Goal: Information Seeking & Learning: Learn about a topic

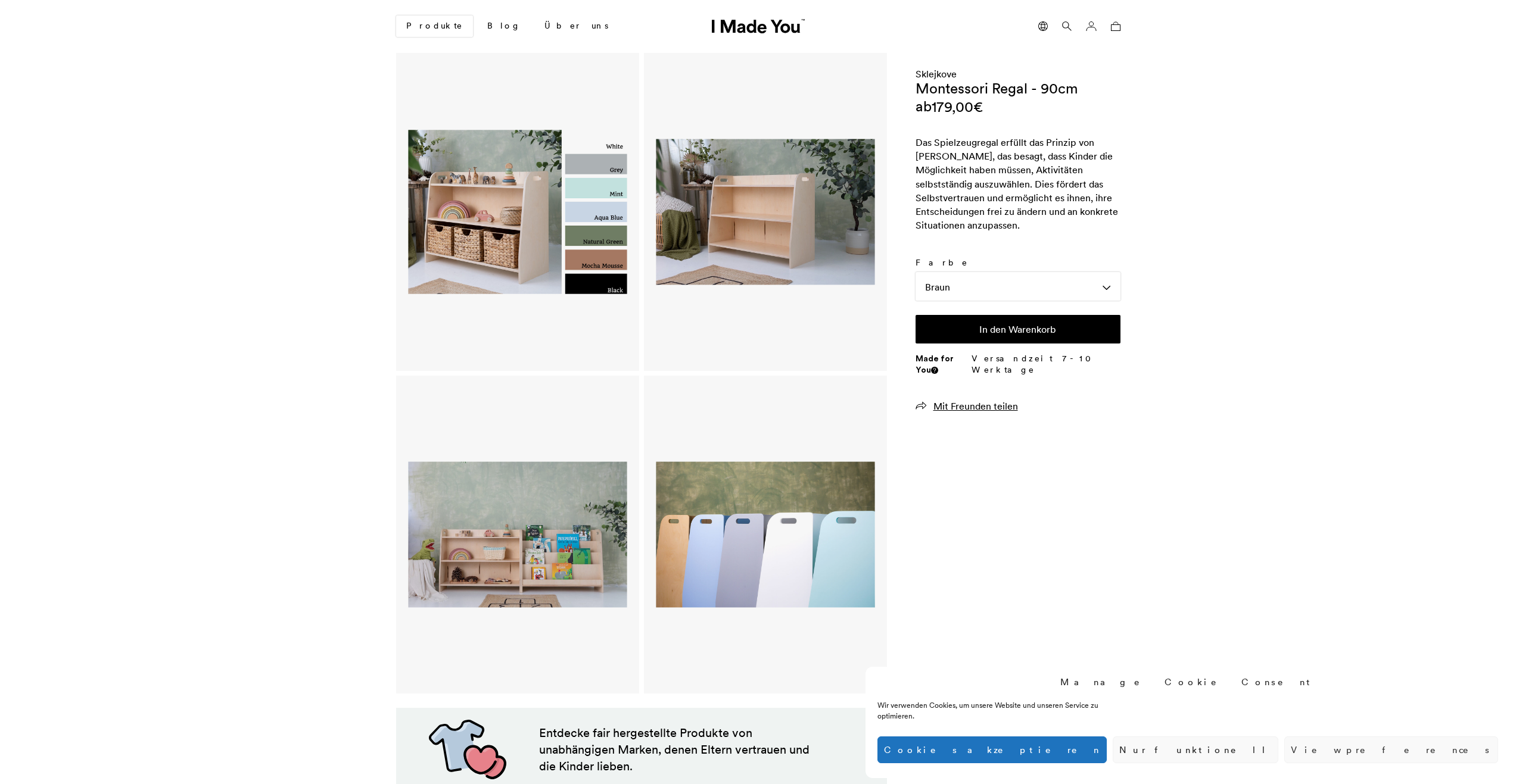
scroll to position [0, 729]
click at [519, 243] on img at bounding box center [517, 212] width 219 height 287
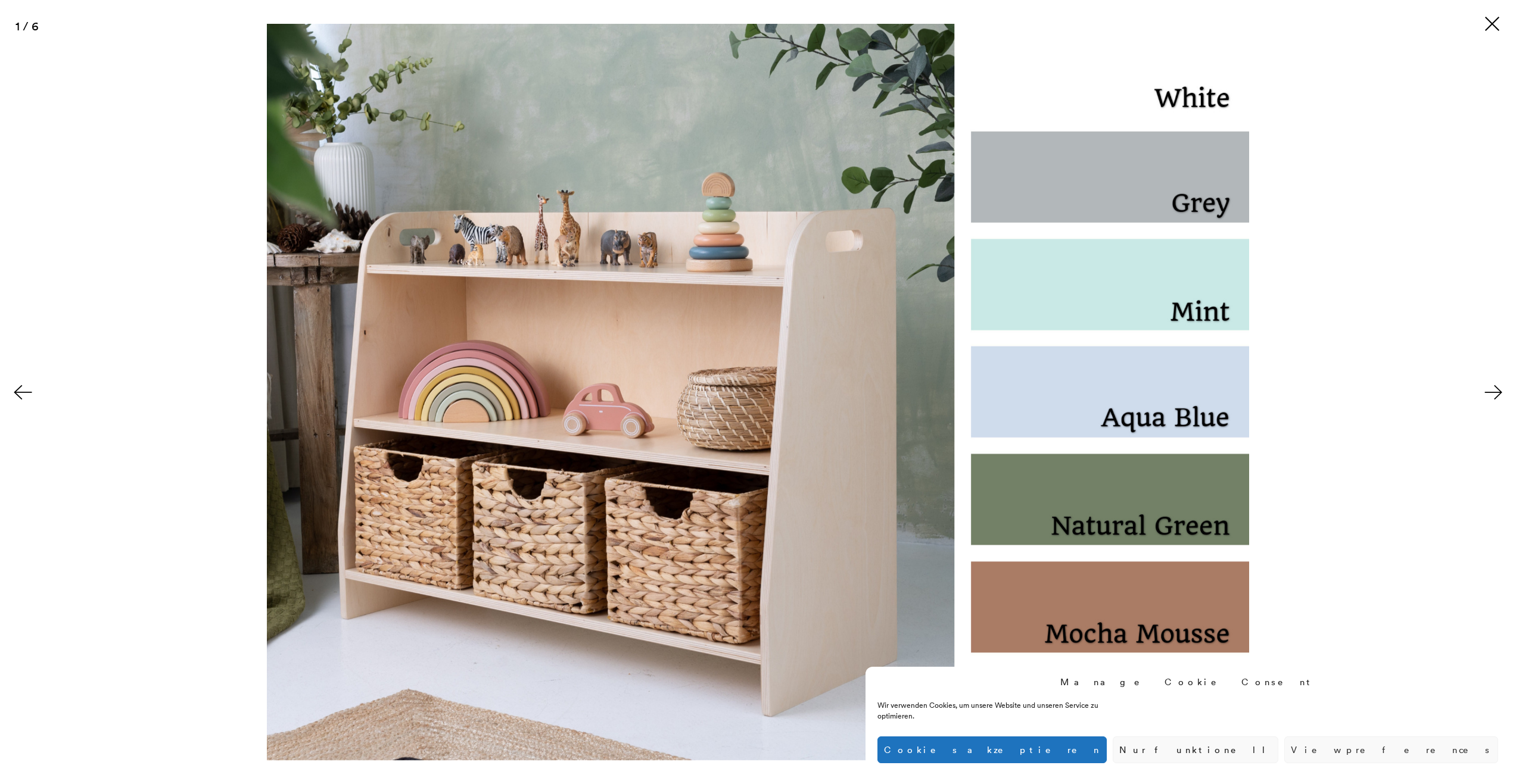
click at [1496, 386] on button at bounding box center [1495, 393] width 42 height 60
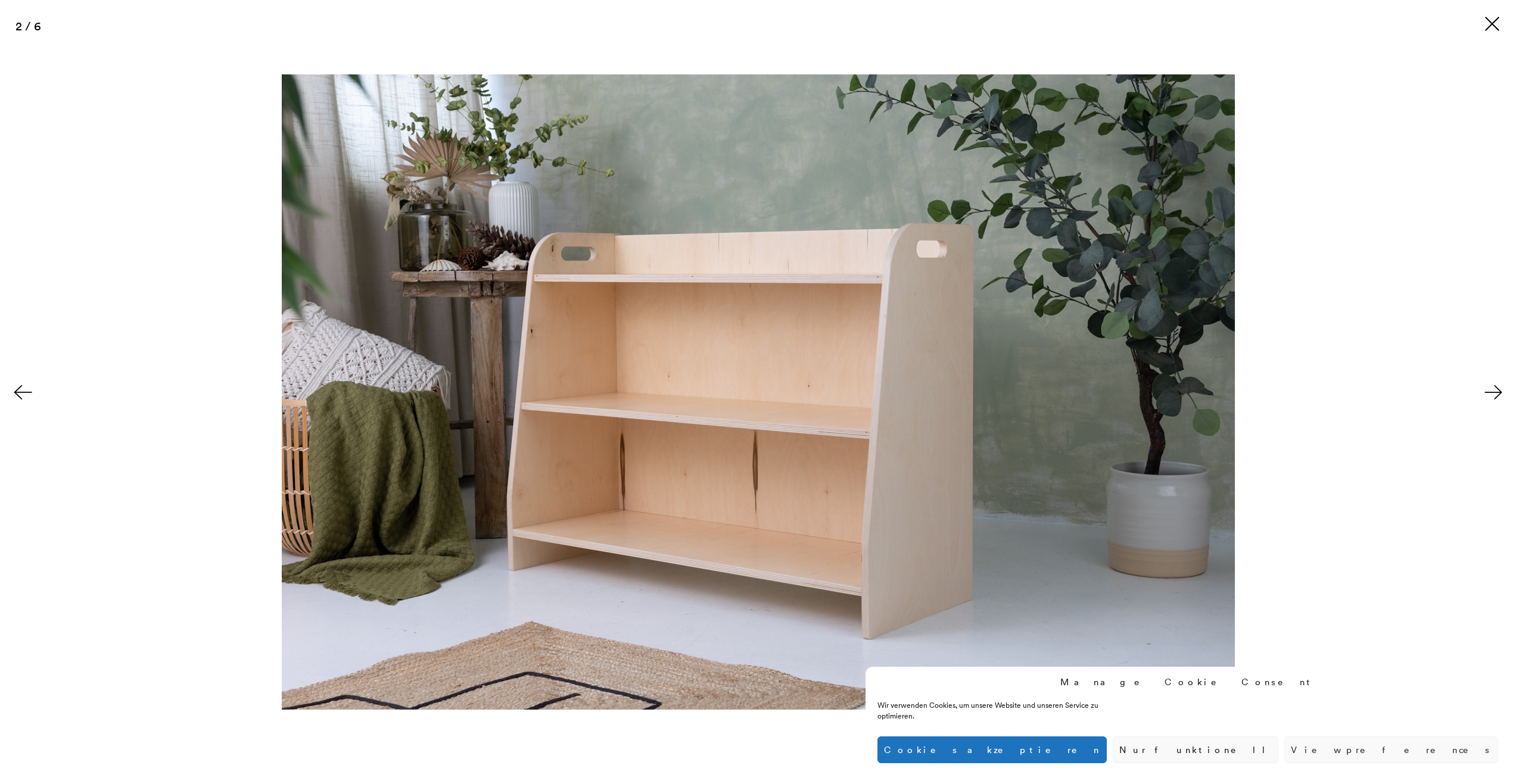
click at [1496, 386] on button at bounding box center [1495, 393] width 42 height 60
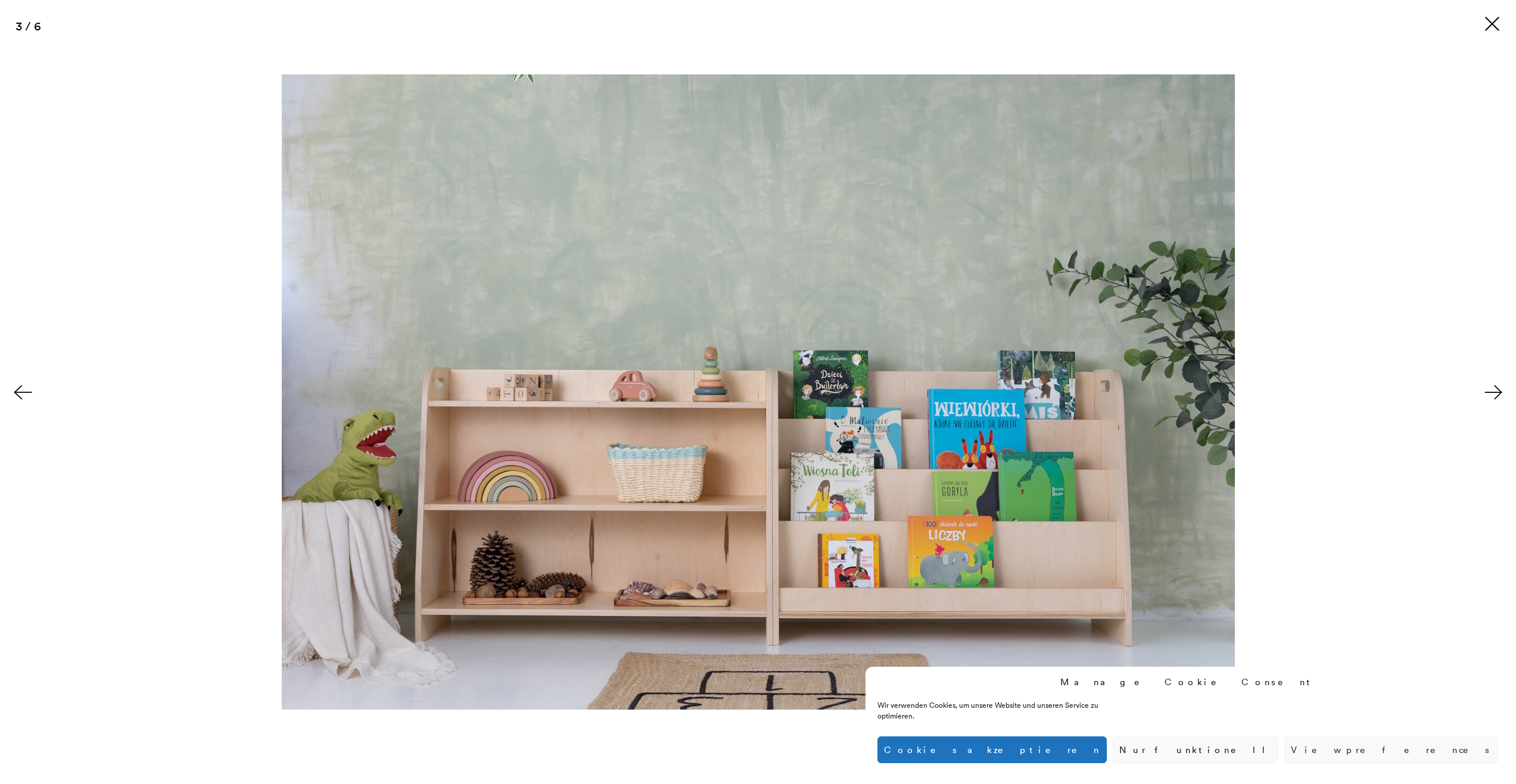
click at [1496, 386] on button at bounding box center [1495, 393] width 42 height 60
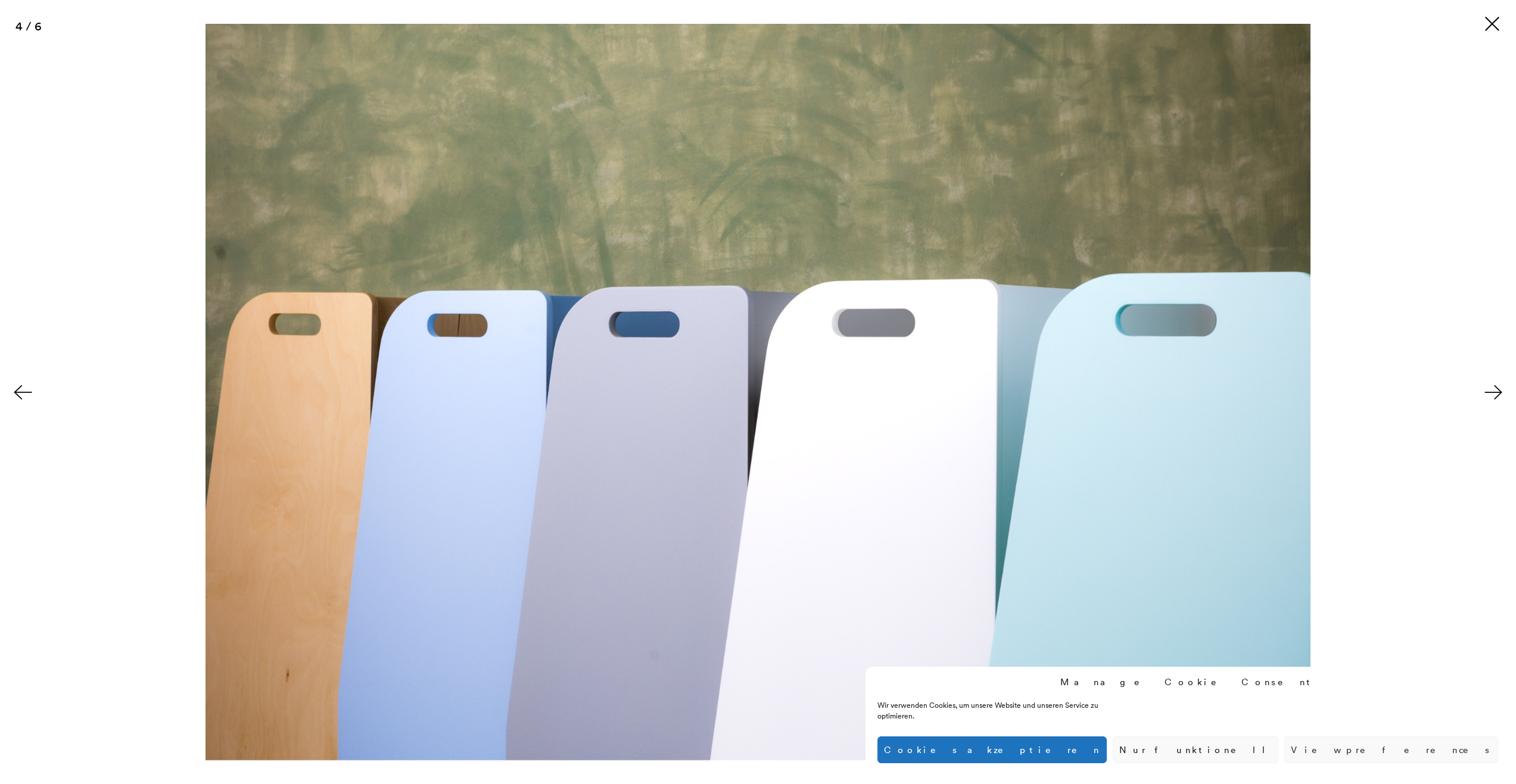
click at [1496, 386] on button at bounding box center [1495, 393] width 42 height 60
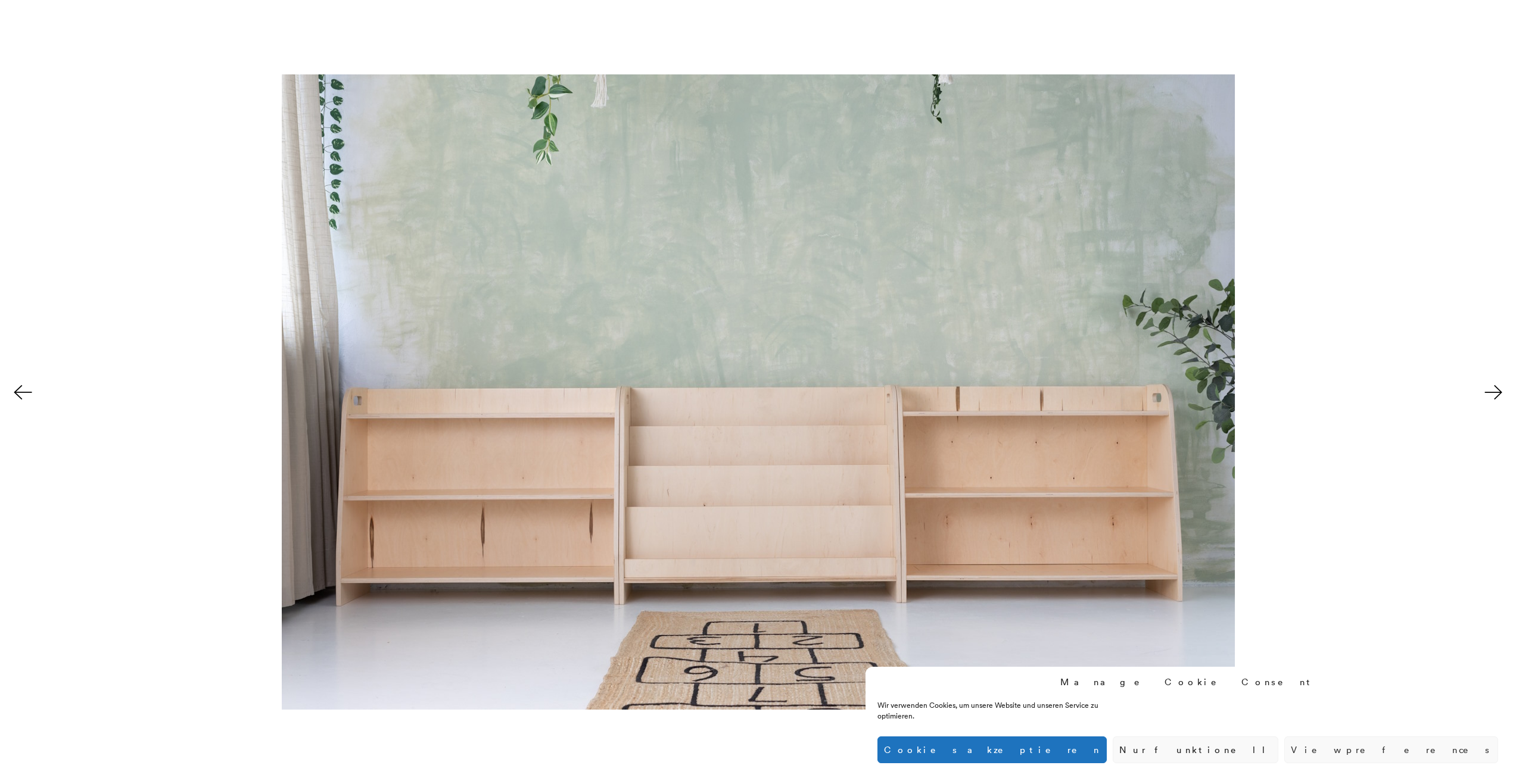
click at [1496, 386] on button at bounding box center [1495, 393] width 42 height 60
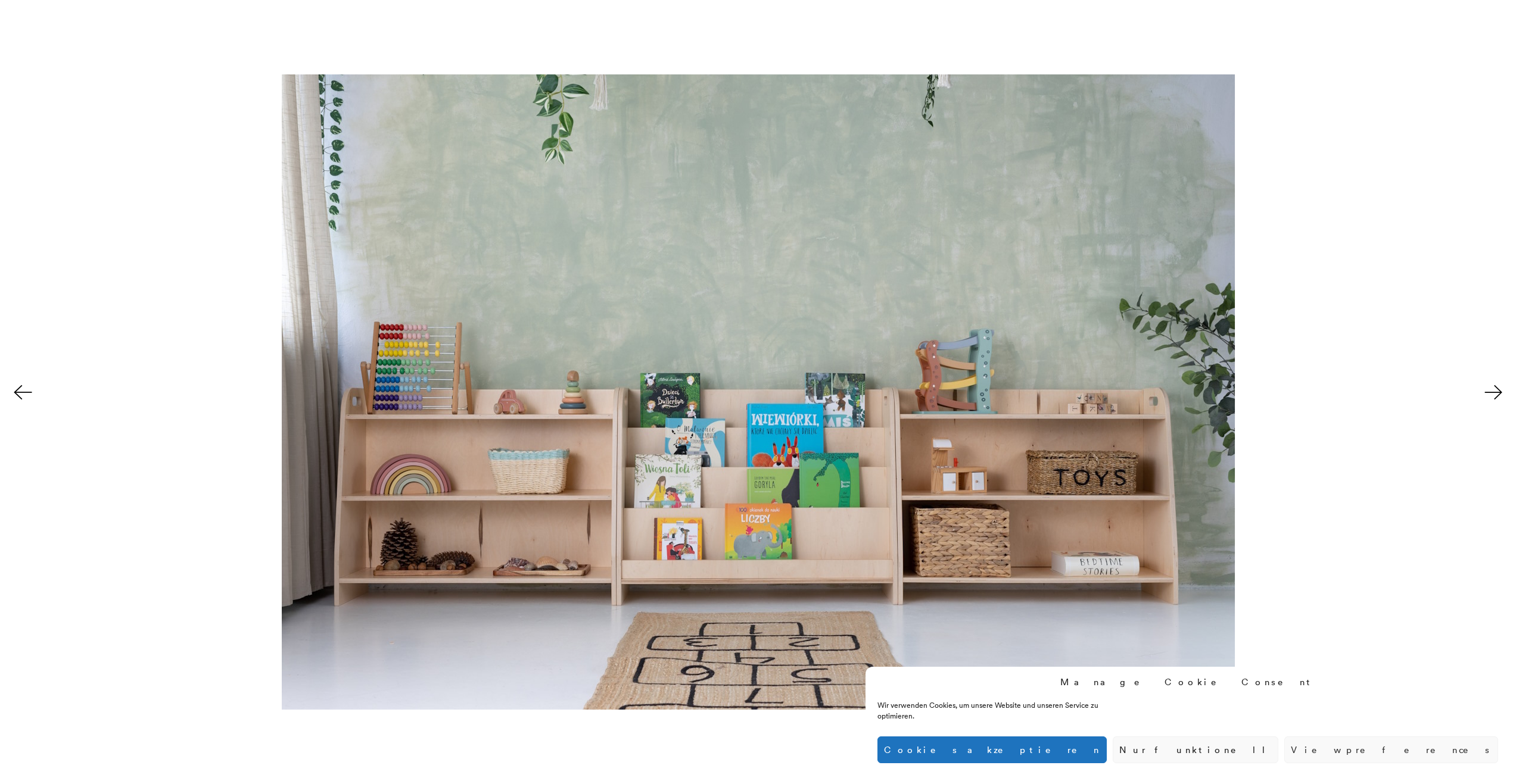
click at [1496, 386] on button at bounding box center [1495, 393] width 42 height 60
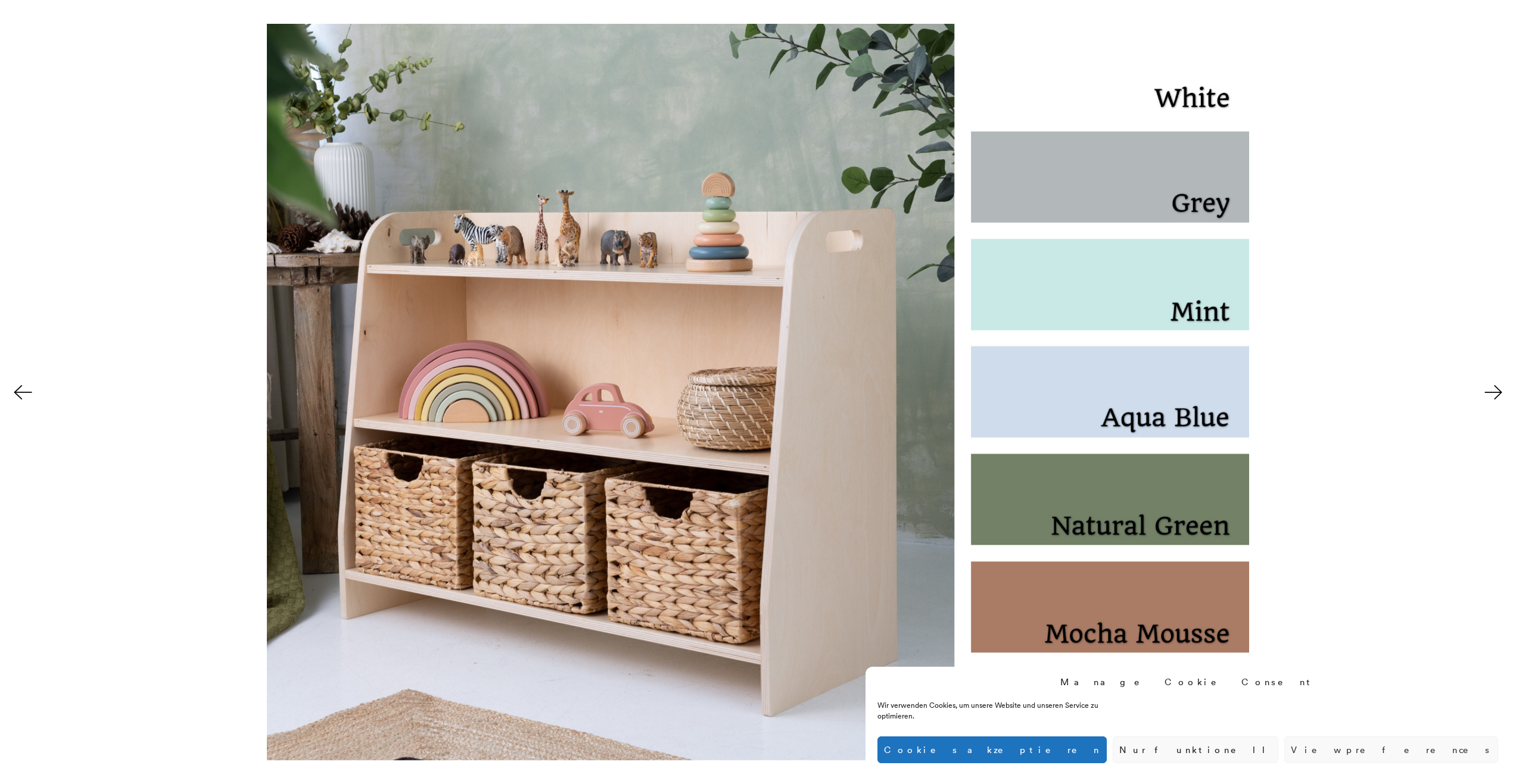
click at [1496, 386] on button at bounding box center [1495, 393] width 42 height 60
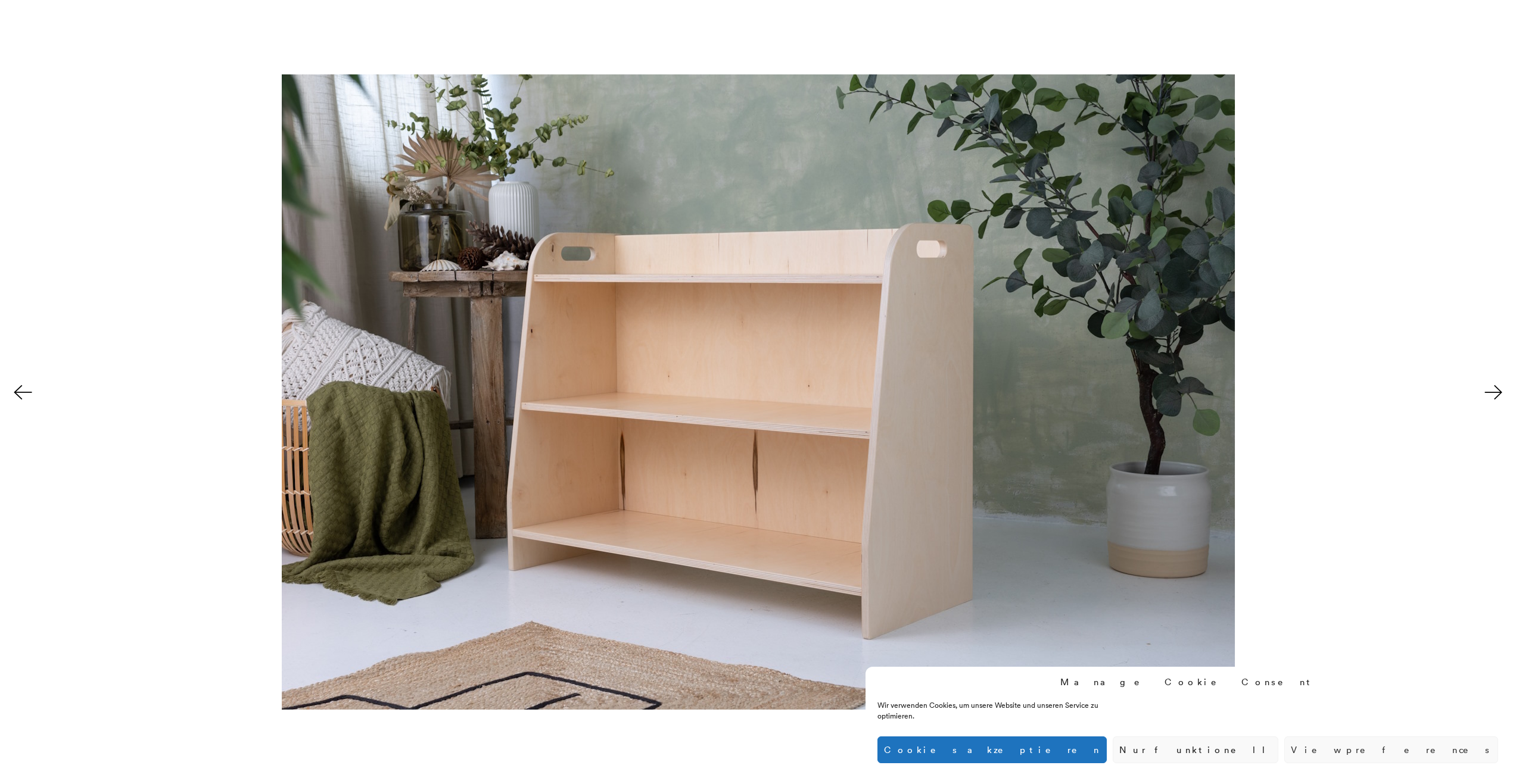
click at [1496, 386] on button at bounding box center [1495, 393] width 42 height 60
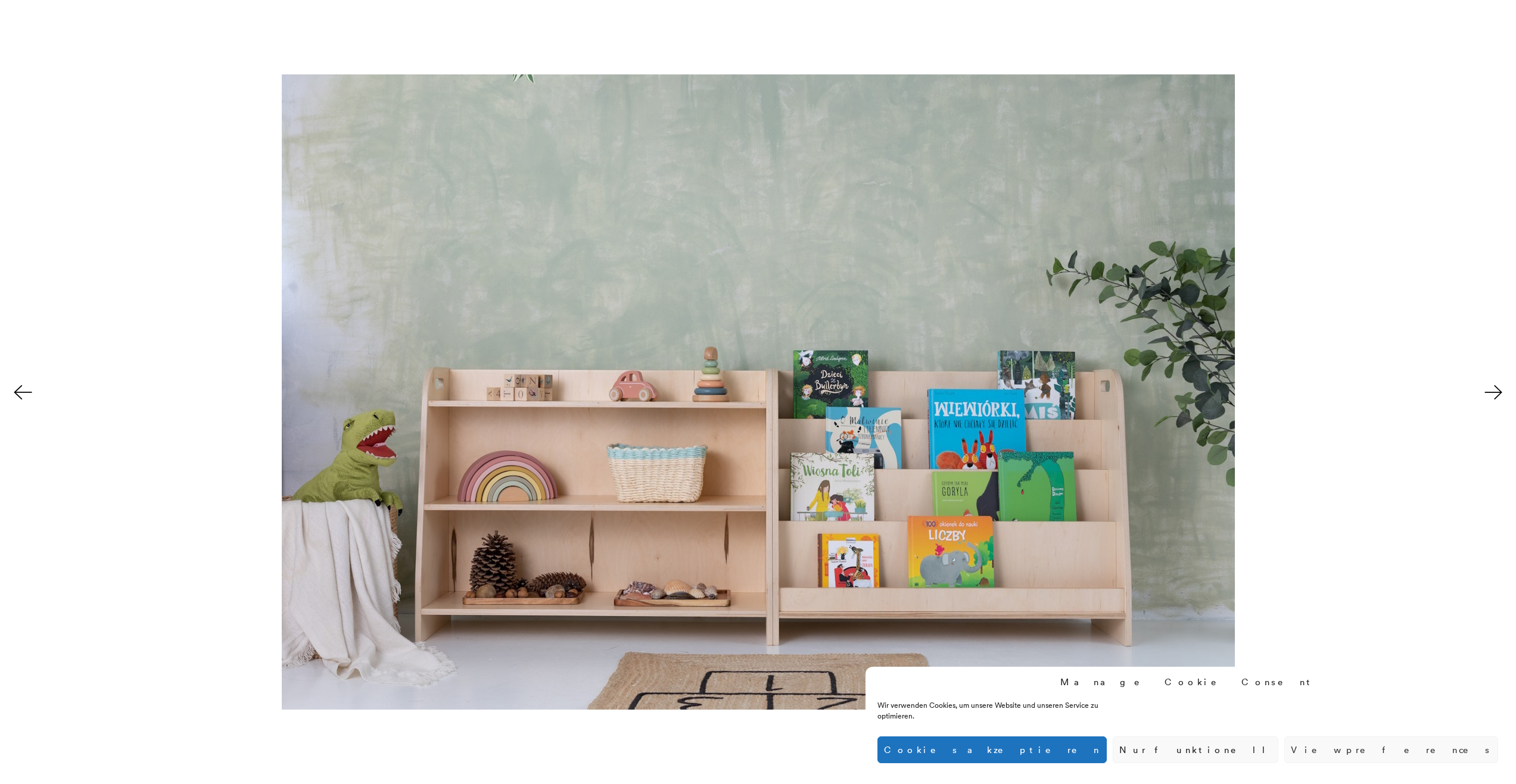
click at [1496, 386] on button at bounding box center [1495, 393] width 42 height 60
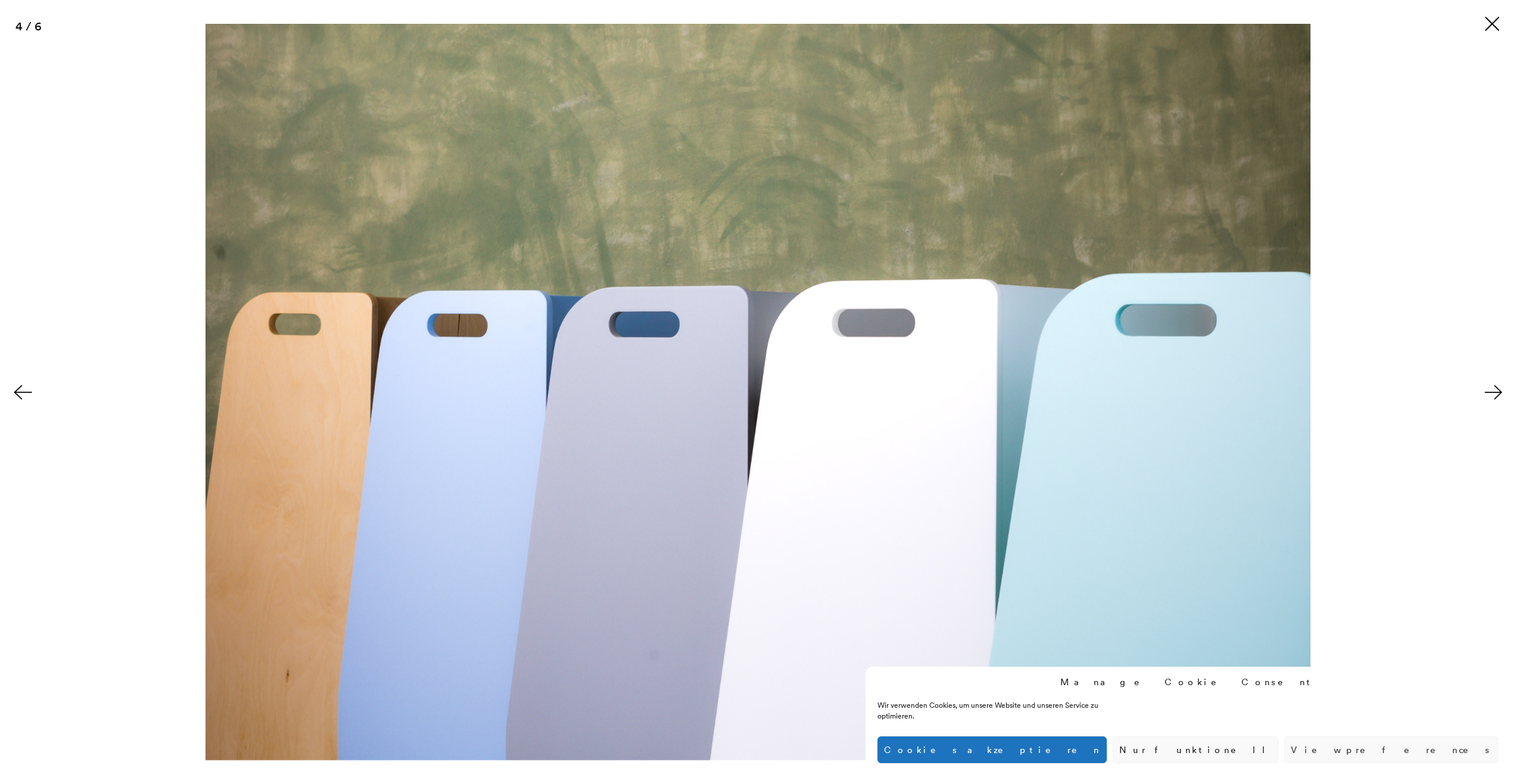
click at [1494, 16] on button at bounding box center [1492, 23] width 19 height 19
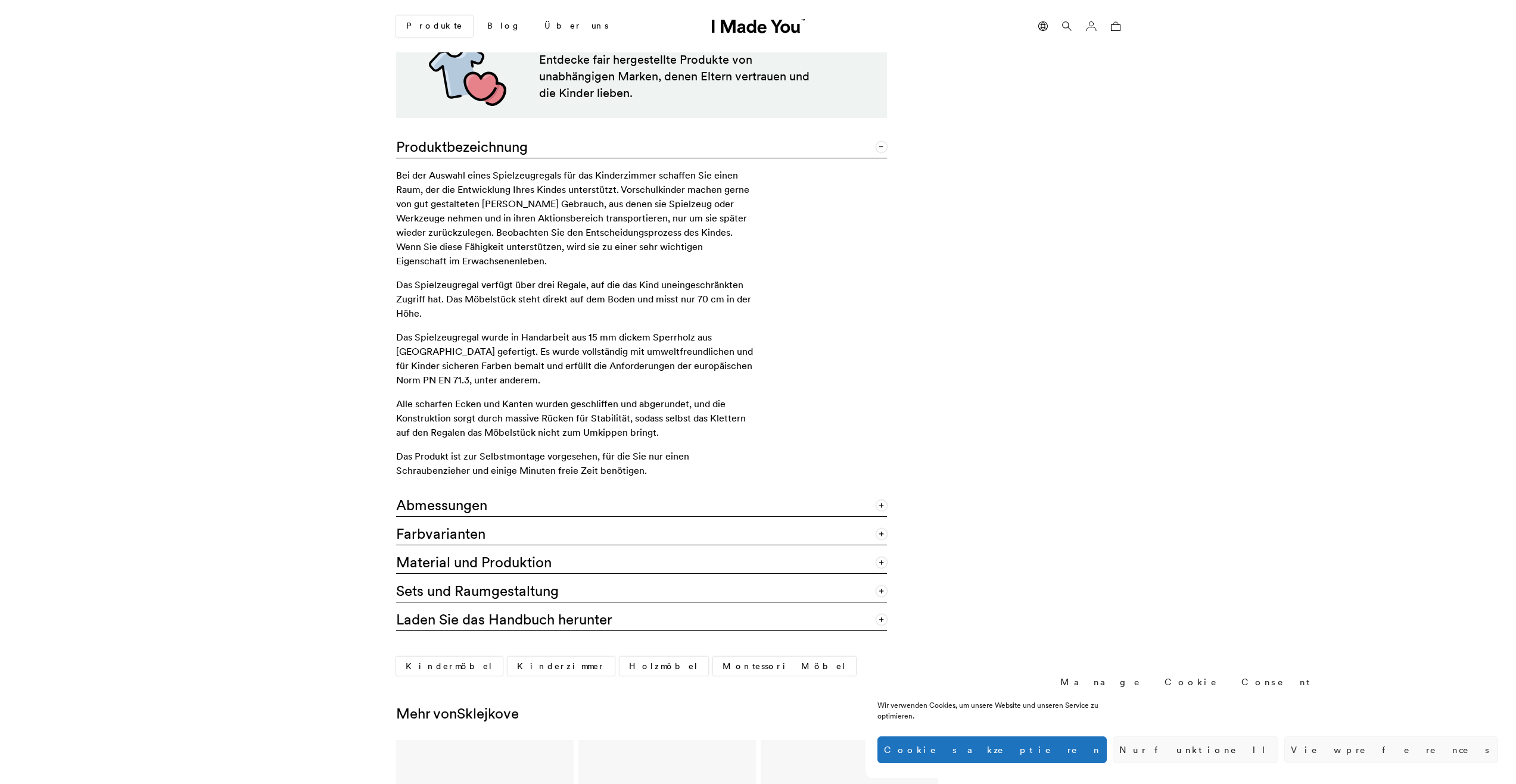
scroll to position [695, 0]
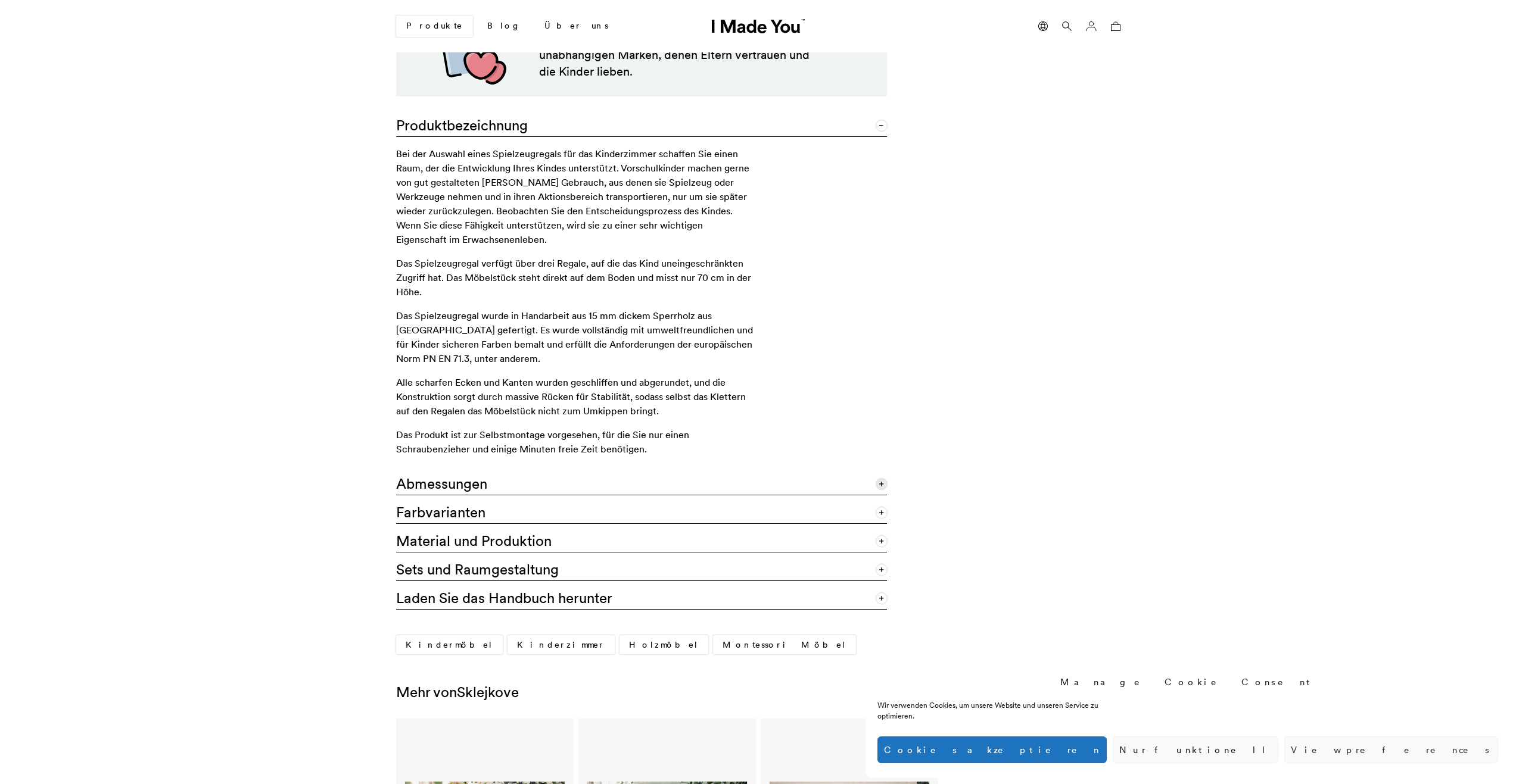
click at [871, 487] on link "Abmessungen" at bounding box center [641, 480] width 491 height 29
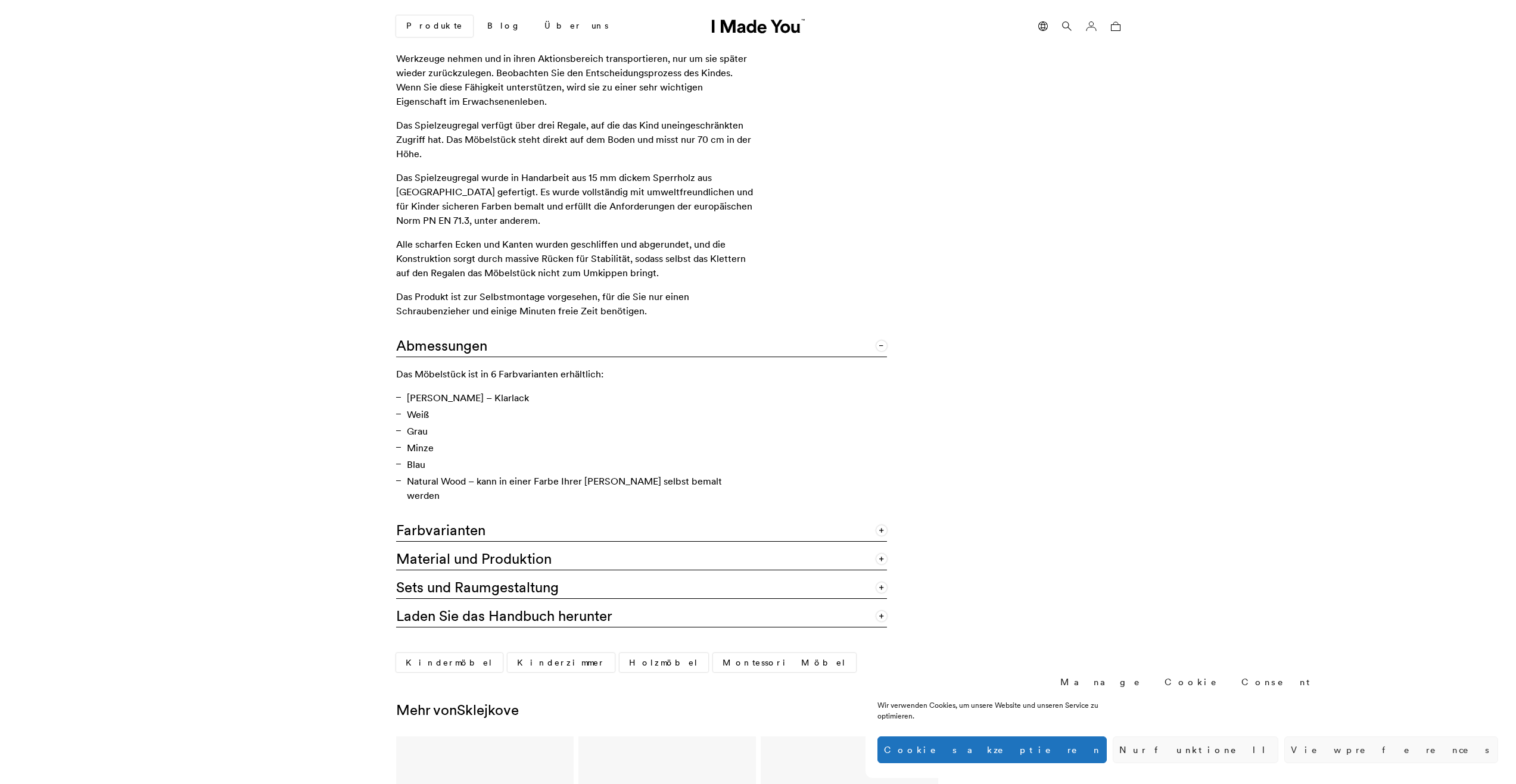
scroll to position [834, 0]
click at [876, 599] on link "Laden Sie das Handbuch herunter" at bounding box center [641, 613] width 491 height 29
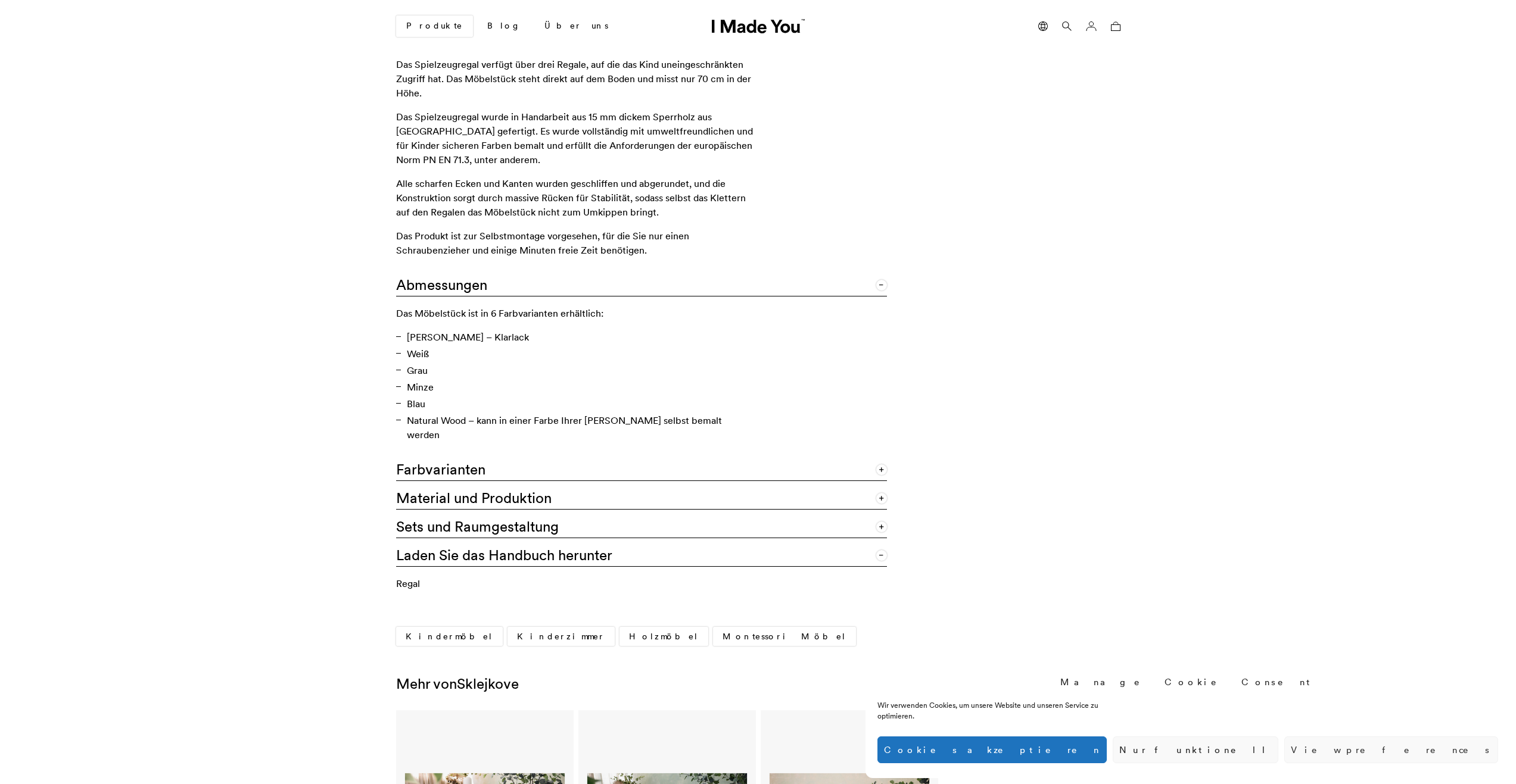
scroll to position [953, 0]
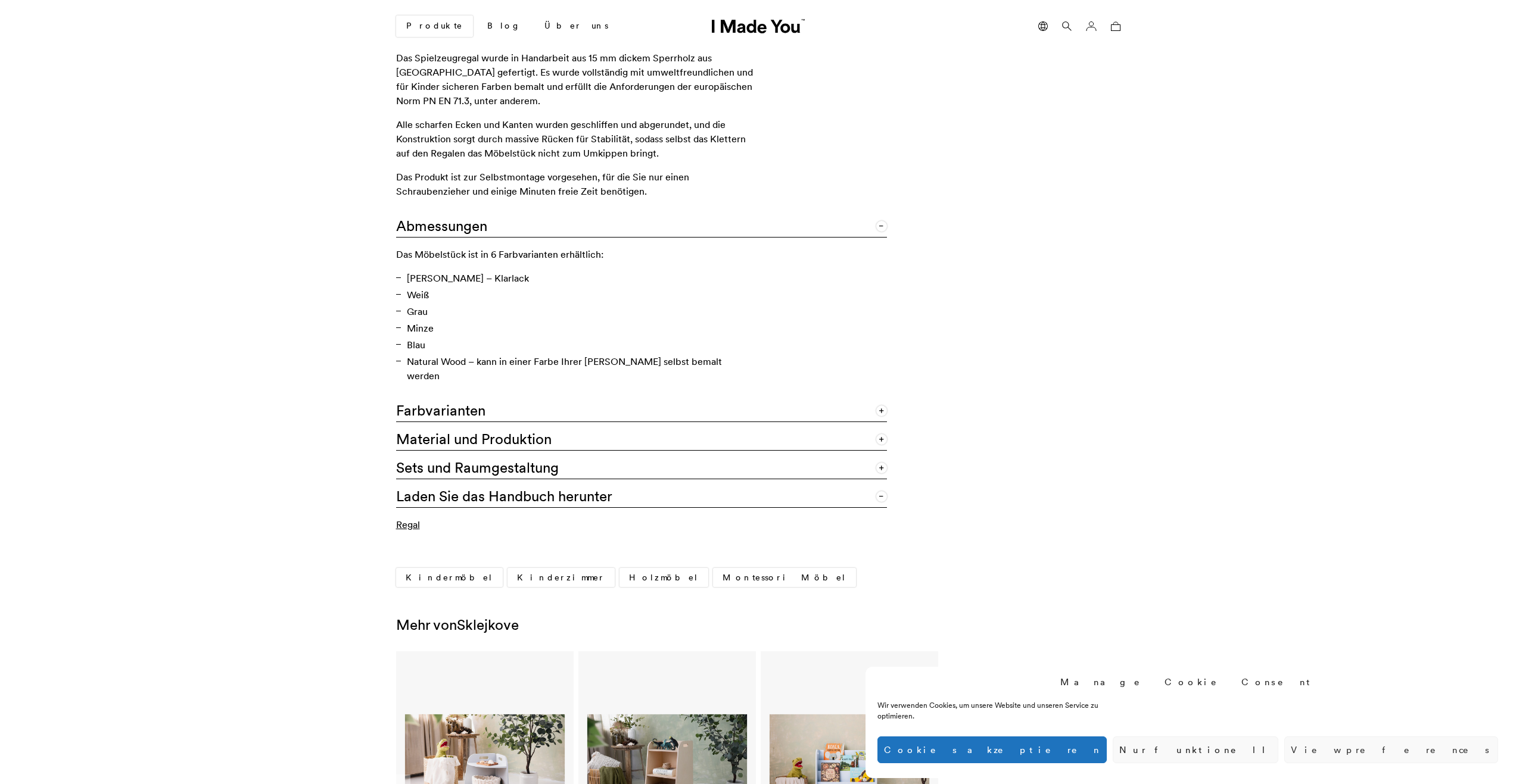
click at [406, 519] on link "Regal" at bounding box center [408, 524] width 24 height 12
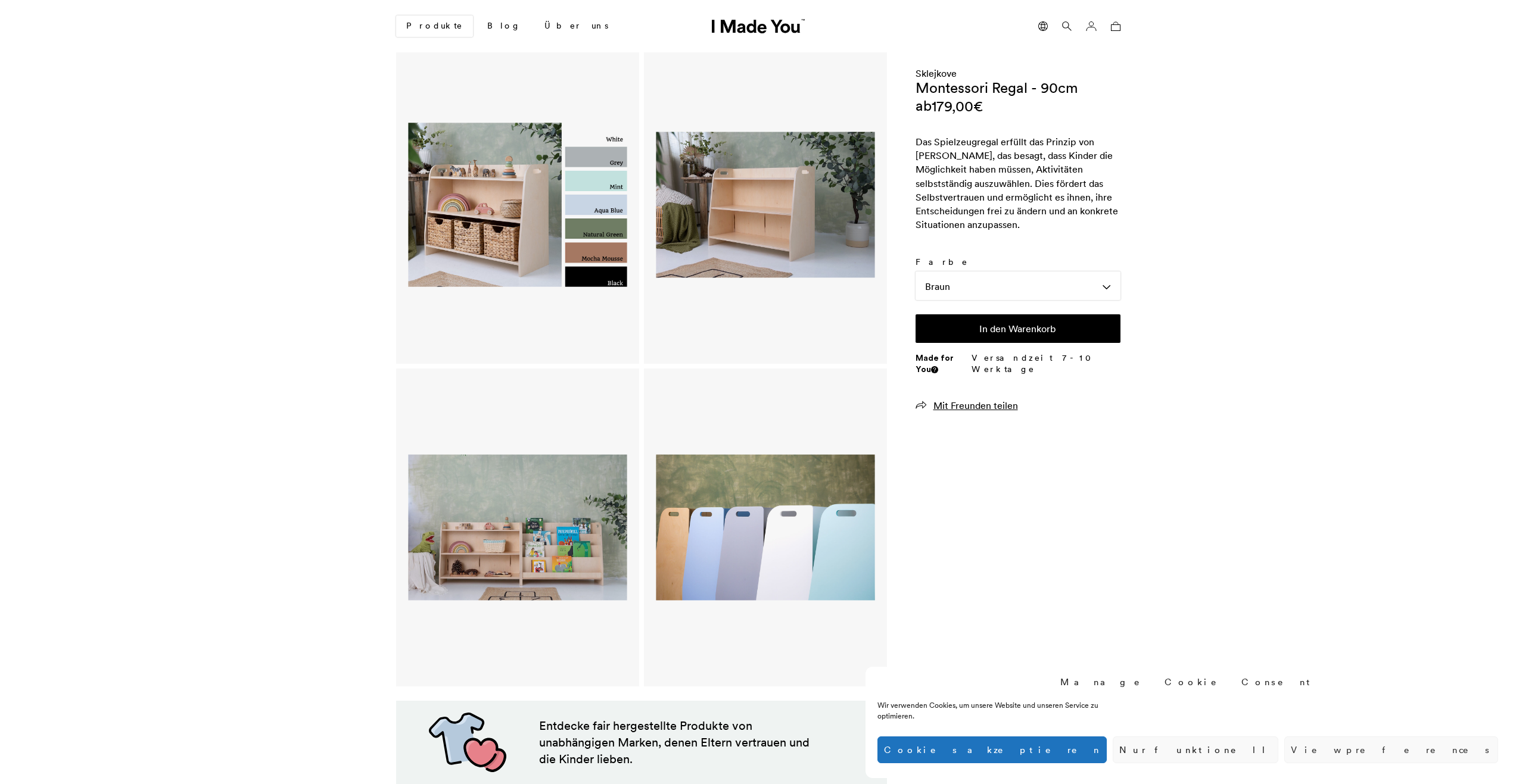
scroll to position [0, 0]
